Goal: Find specific fact

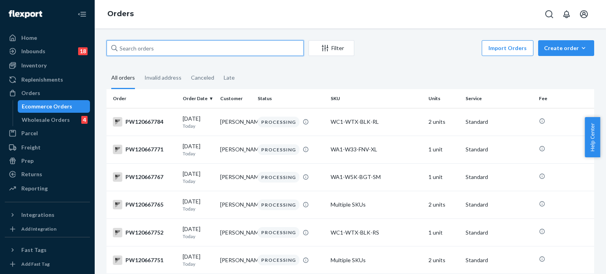
click at [232, 48] on input "text" at bounding box center [204, 48] width 197 height 16
paste input "PW120642995"
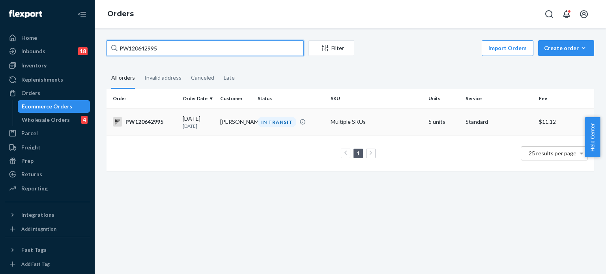
type input "PW120642995"
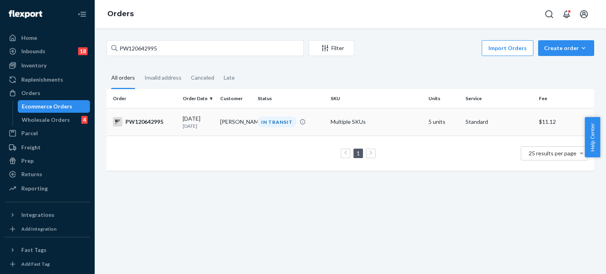
click at [327, 134] on td "Multiple SKUs" at bounding box center [375, 122] width 97 height 28
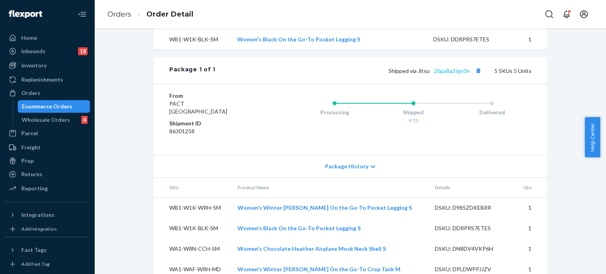
scroll to position [369, 0]
click at [447, 75] on link "26pa8a2tgv3n" at bounding box center [452, 71] width 36 height 7
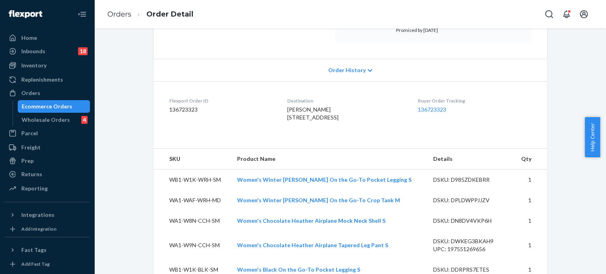
scroll to position [139, 0]
click at [321, 121] on span "[PERSON_NAME] [STREET_ADDRESS]" at bounding box center [312, 113] width 51 height 15
copy span "07043"
